Goal: Information Seeking & Learning: Learn about a topic

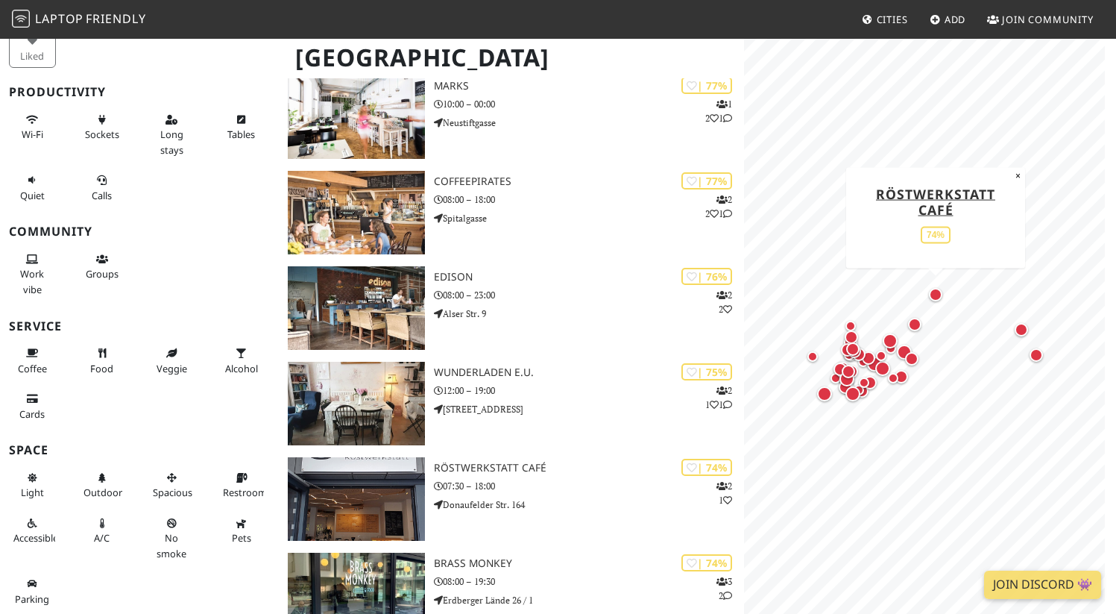
scroll to position [980, 0]
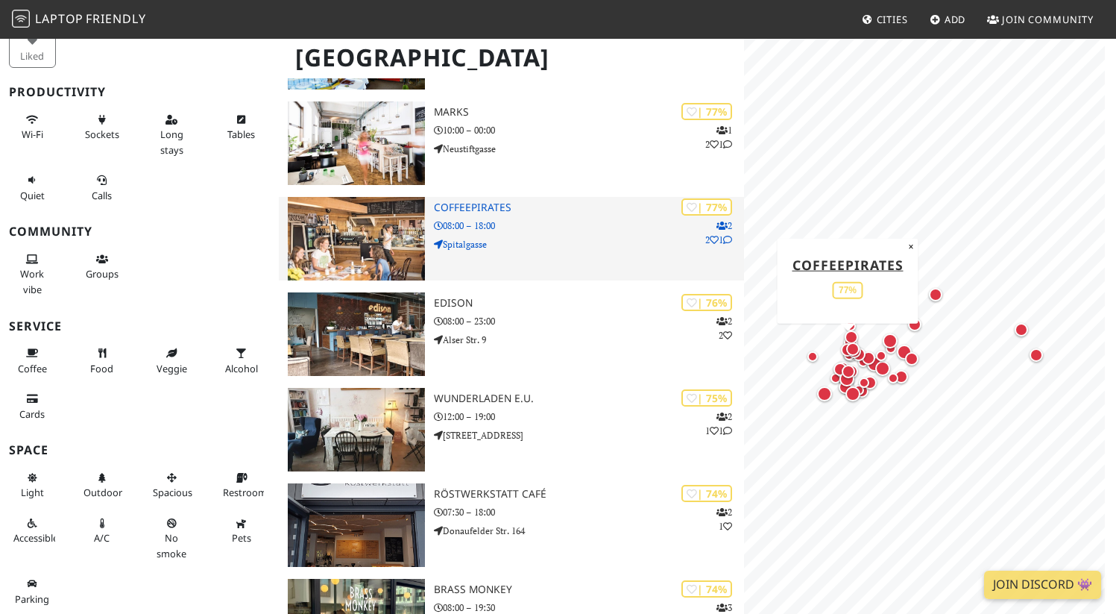
click at [481, 210] on h3 "CoffeePirates" at bounding box center [589, 207] width 310 height 13
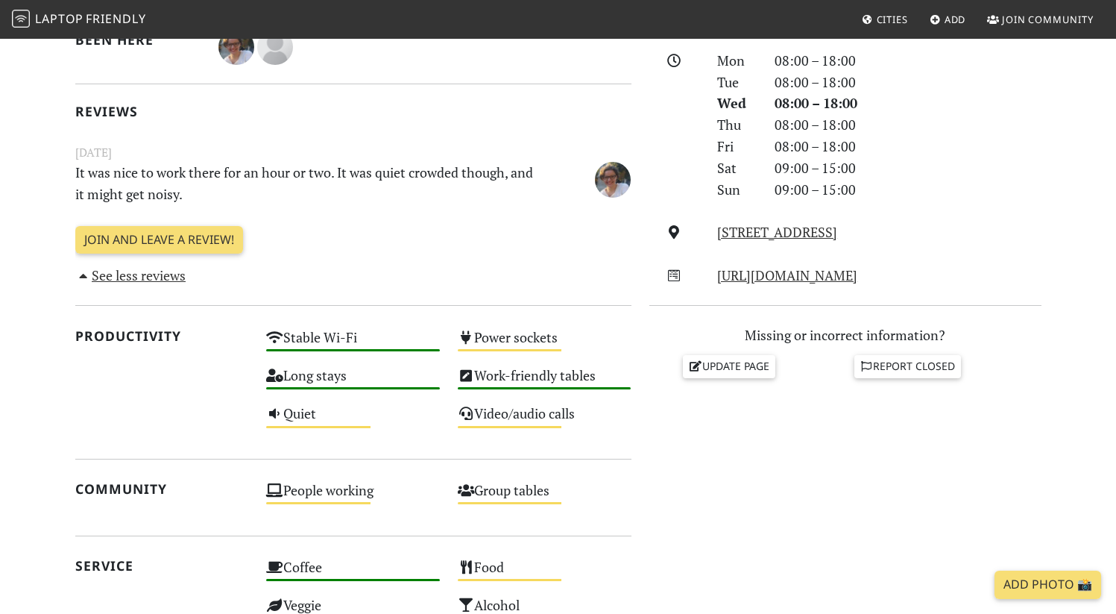
scroll to position [103, 0]
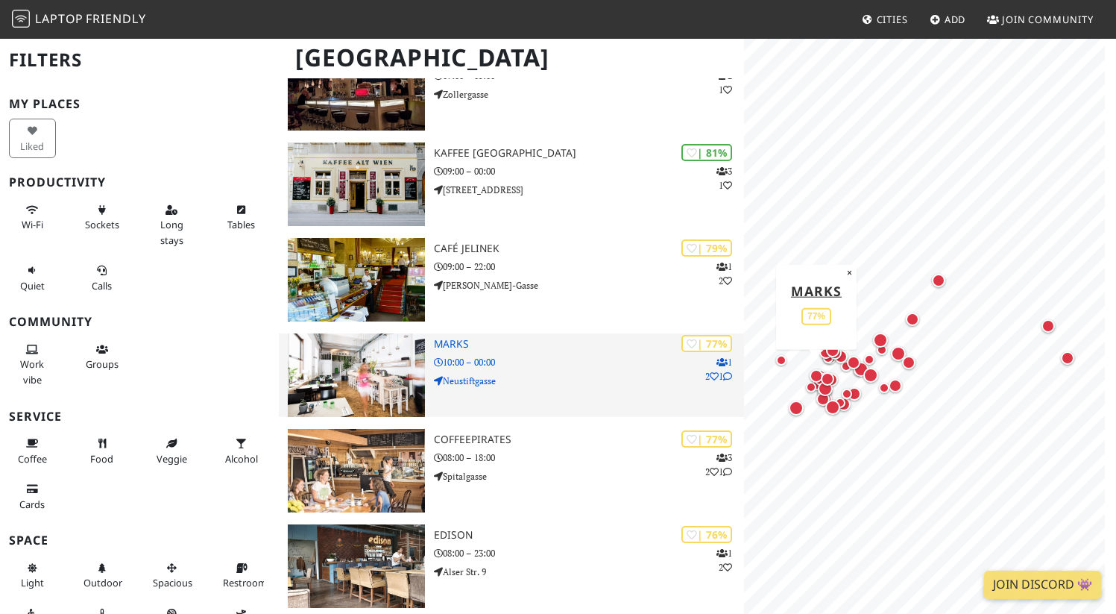
scroll to position [720, 0]
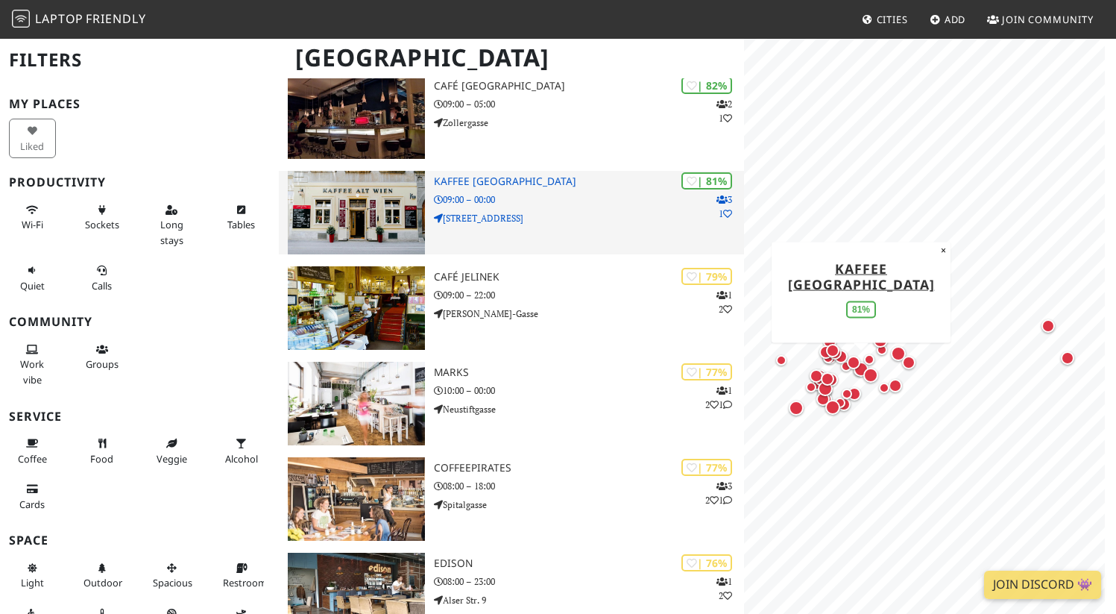
click at [479, 182] on h3 "Kaffee [GEOGRAPHIC_DATA]" at bounding box center [589, 181] width 310 height 13
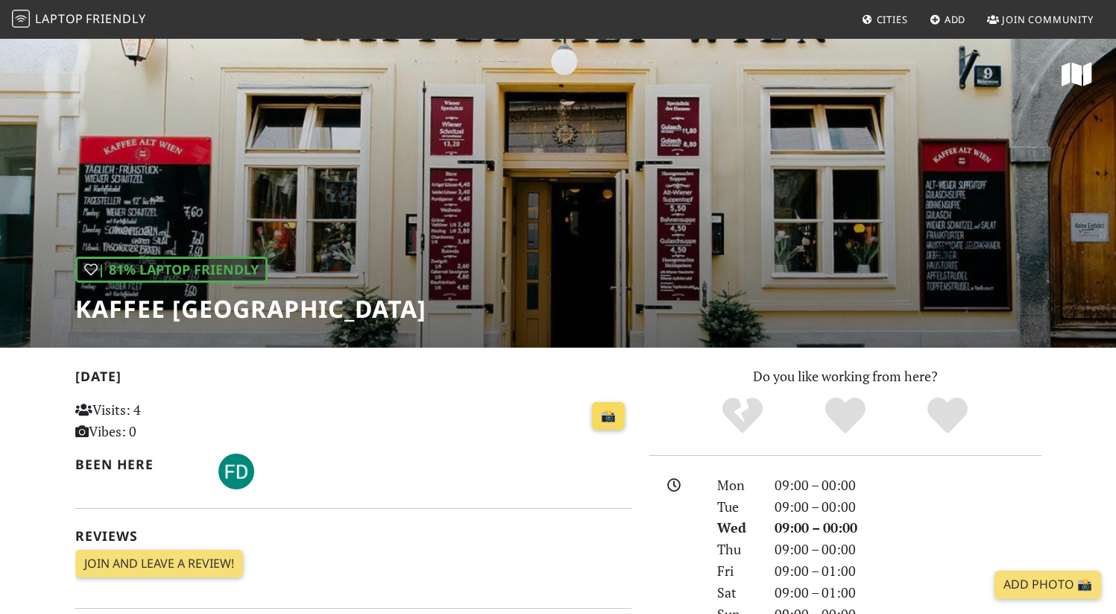
click at [610, 415] on link "📸" at bounding box center [608, 416] width 33 height 28
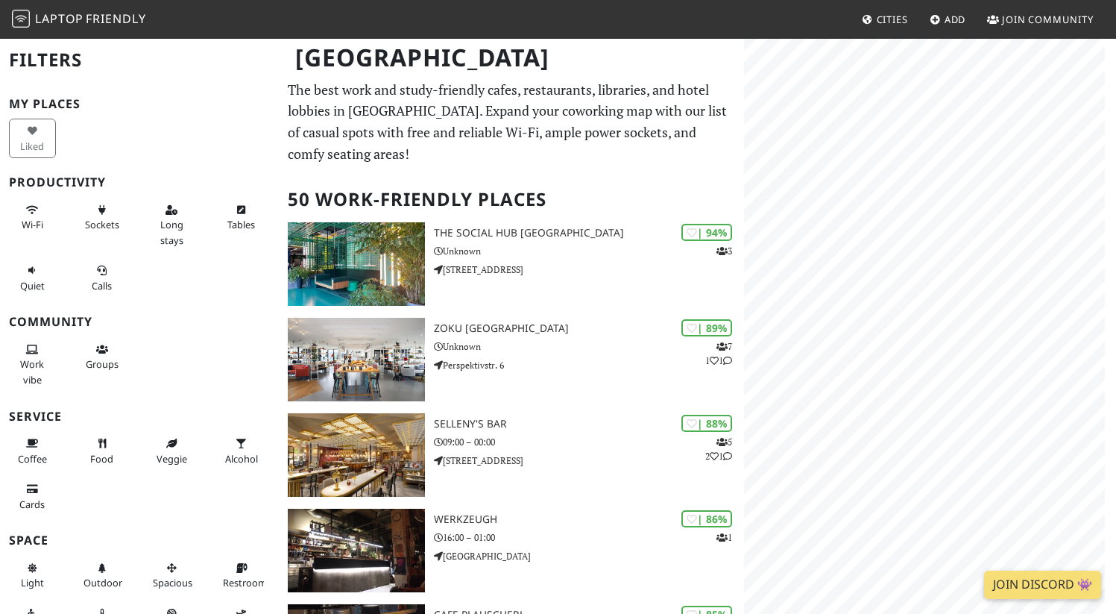
scroll to position [720, 0]
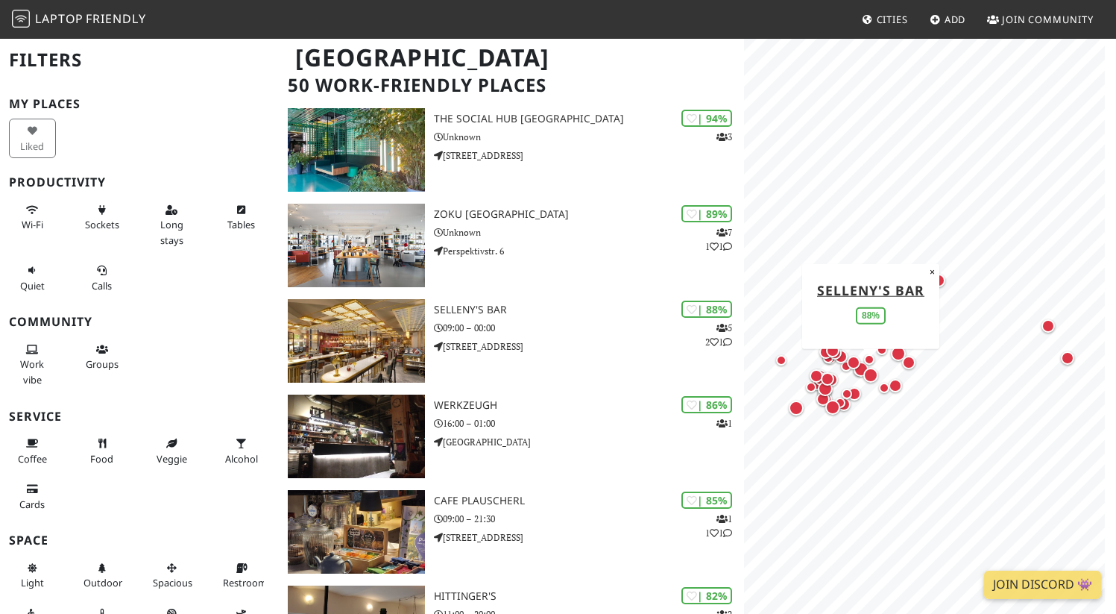
scroll to position [97, 0]
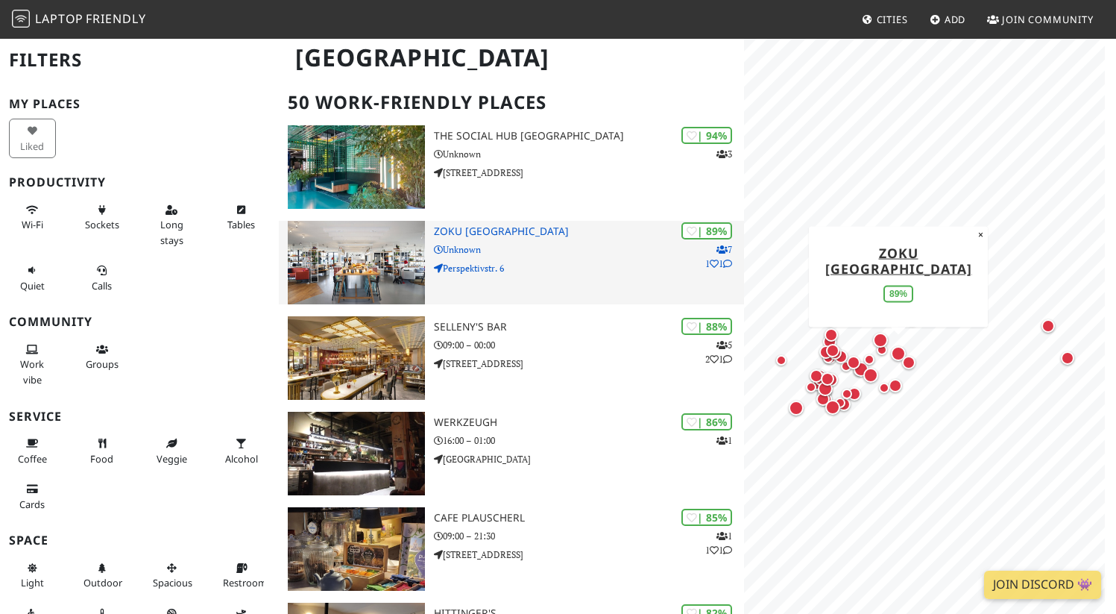
click at [461, 232] on h3 "Zoku [GEOGRAPHIC_DATA]" at bounding box center [589, 231] width 310 height 13
